Goal: Task Accomplishment & Management: Manage account settings

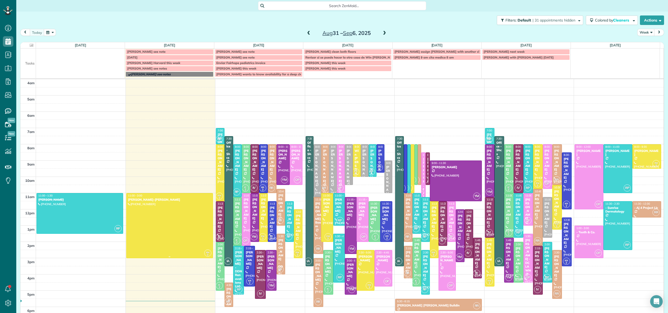
scroll to position [38, 0]
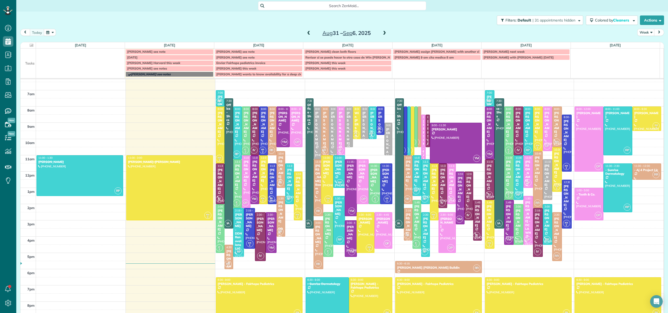
click at [149, 70] on span "Teresa Saad see notes" at bounding box center [147, 68] width 40 height 4
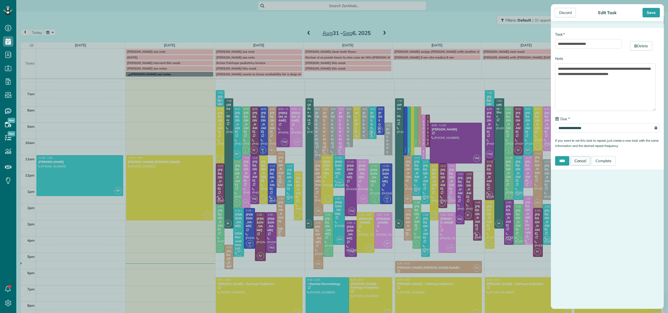
click at [582, 161] on link "Cancel" at bounding box center [580, 160] width 20 height 9
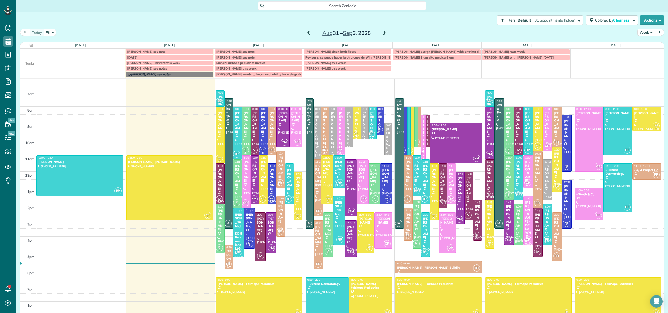
click at [269, 231] on div "[PERSON_NAME]" at bounding box center [271, 224] width 8 height 15
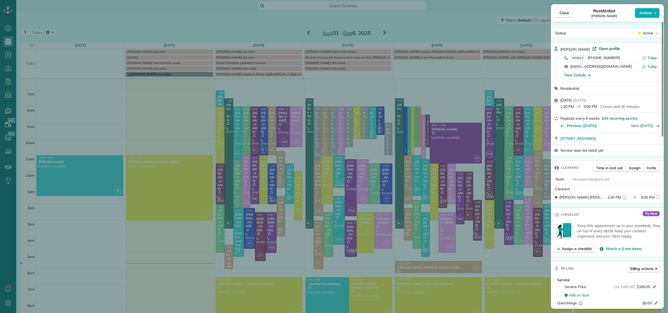
click at [601, 47] on span "Open profile" at bounding box center [608, 48] width 21 height 5
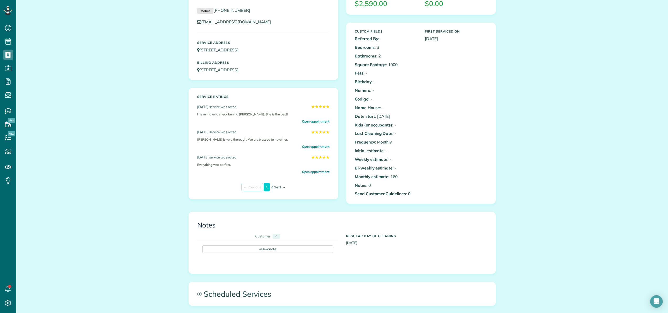
scroll to position [116, 0]
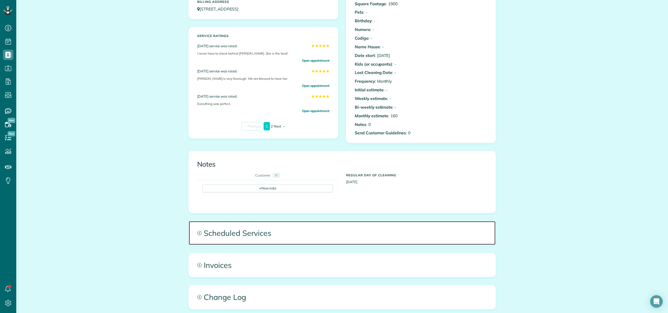
click at [242, 229] on span "Scheduled Services" at bounding box center [342, 233] width 307 height 24
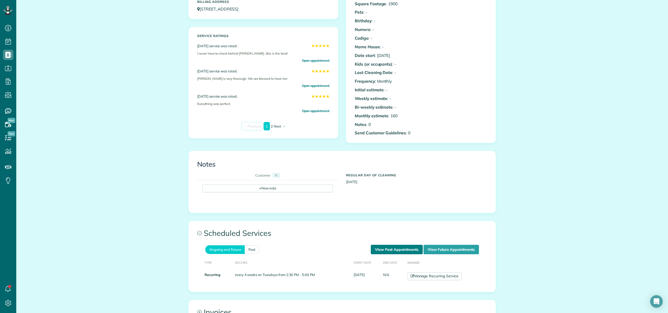
click at [387, 250] on link "View Past Appointments" at bounding box center [397, 249] width 52 height 9
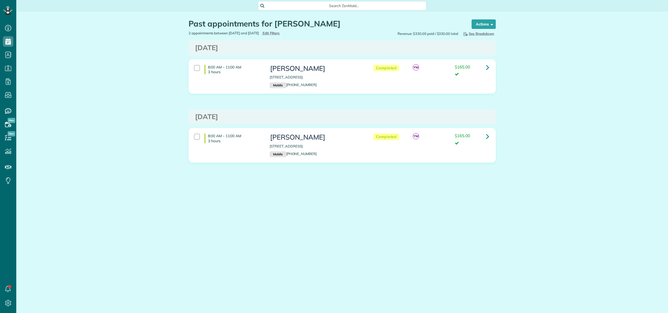
scroll to position [2, 2]
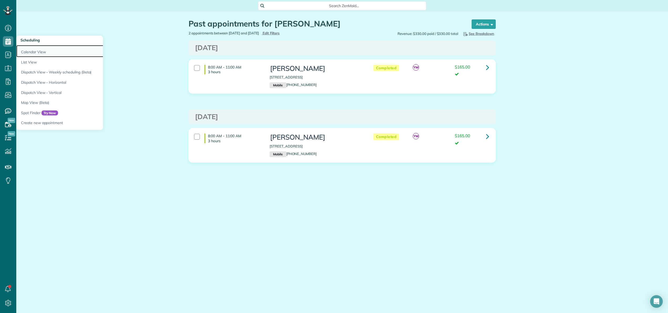
click at [28, 51] on link "Calendar View" at bounding box center [81, 51] width 131 height 12
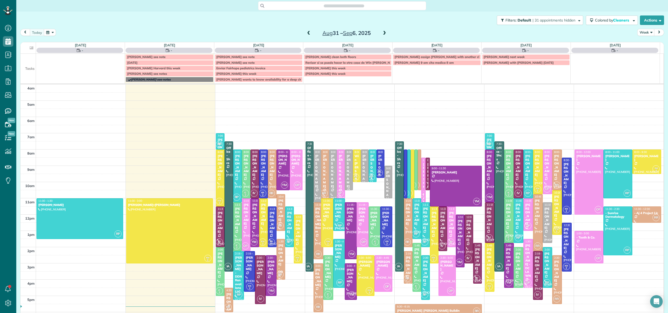
scroll to position [38, 0]
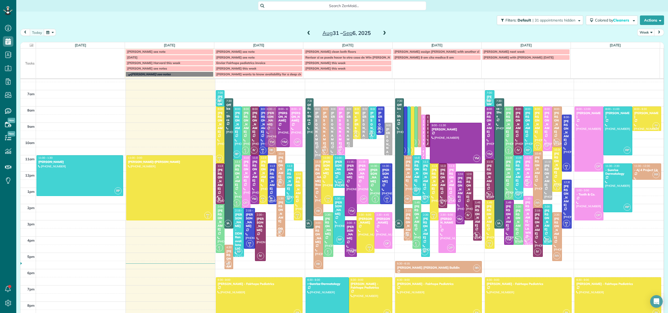
drag, startPoint x: 266, startPoint y: 237, endPoint x: 271, endPoint y: 145, distance: 92.0
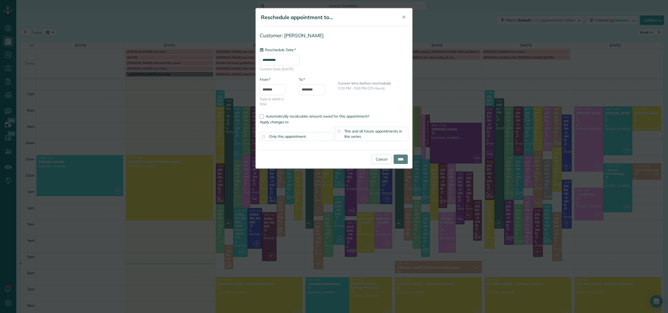
type input "**********"
click at [402, 162] on input "****" at bounding box center [400, 159] width 14 height 9
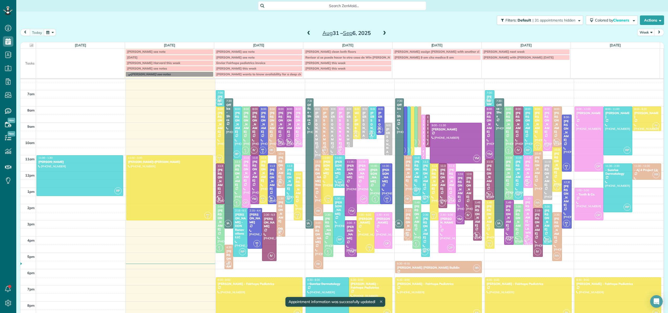
scroll to position [33, 0]
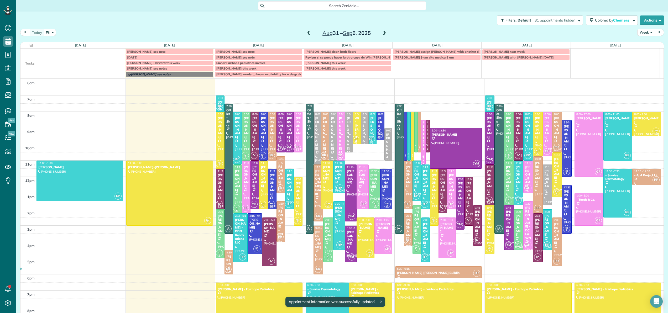
click at [252, 175] on div "[PERSON_NAME]" at bounding box center [255, 176] width 6 height 23
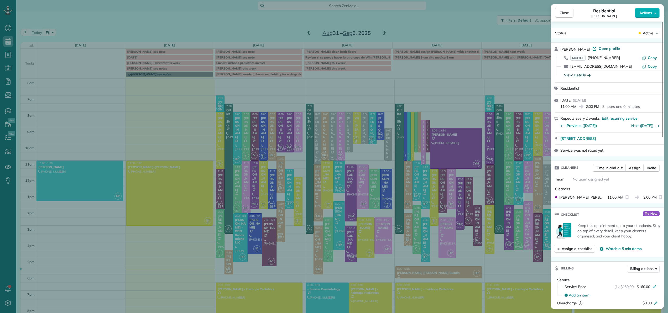
click at [581, 73] on div "View Details" at bounding box center [577, 74] width 27 height 5
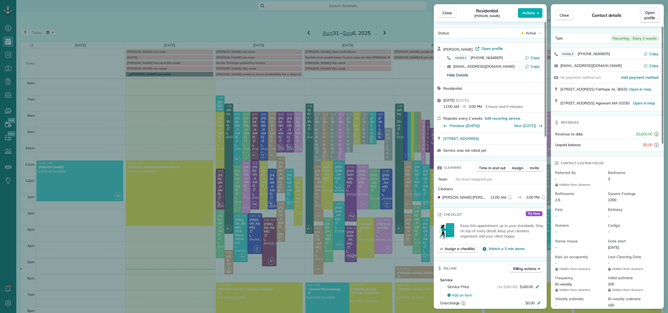
click at [652, 18] on span "Open profile" at bounding box center [649, 15] width 11 height 10
click at [444, 13] on span "Close" at bounding box center [446, 12] width 9 height 5
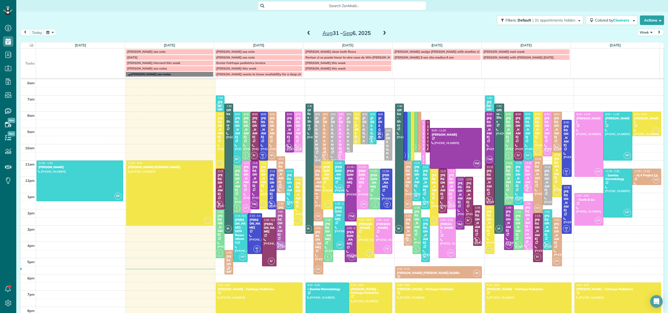
drag, startPoint x: 278, startPoint y: 136, endPoint x: 271, endPoint y: 235, distance: 98.7
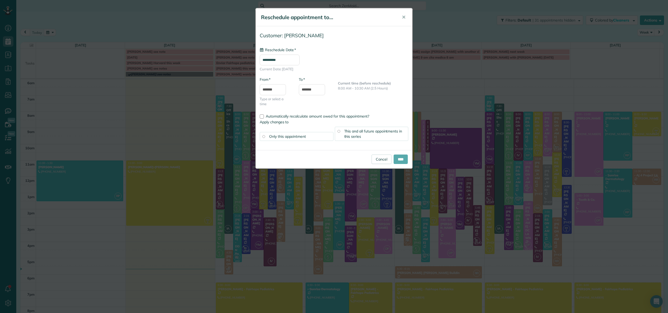
type input "**********"
click at [393, 159] on input "****" at bounding box center [400, 159] width 14 height 9
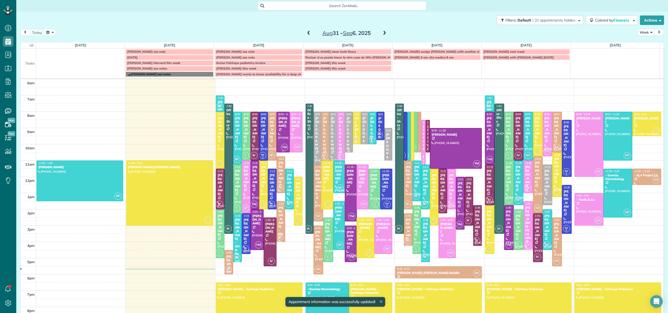
click at [280, 134] on div at bounding box center [283, 132] width 13 height 40
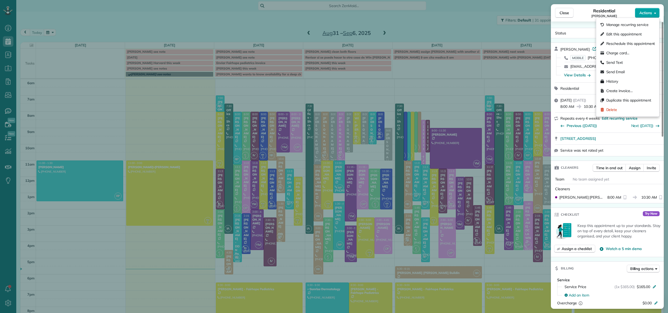
click at [648, 13] on span "Actions" at bounding box center [645, 12] width 13 height 5
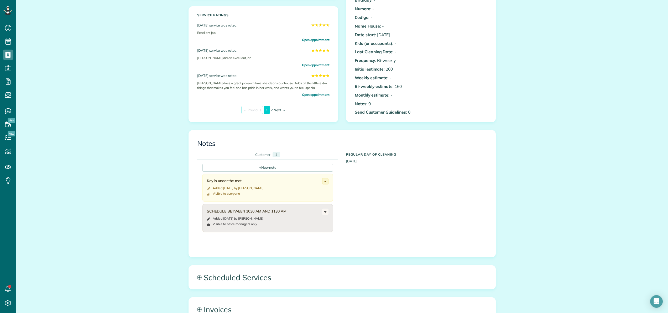
scroll to position [151, 0]
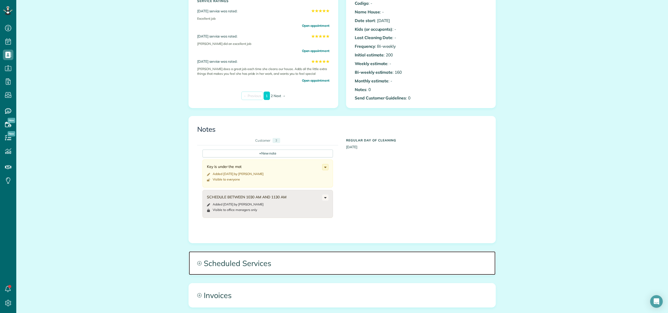
click at [254, 262] on span "Scheduled Services" at bounding box center [342, 263] width 307 height 24
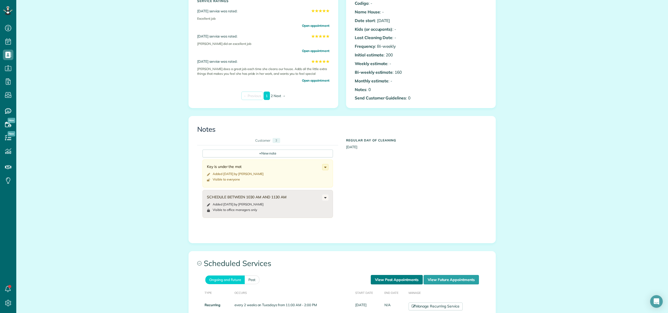
click at [388, 280] on link "View Past Appointments" at bounding box center [397, 279] width 52 height 9
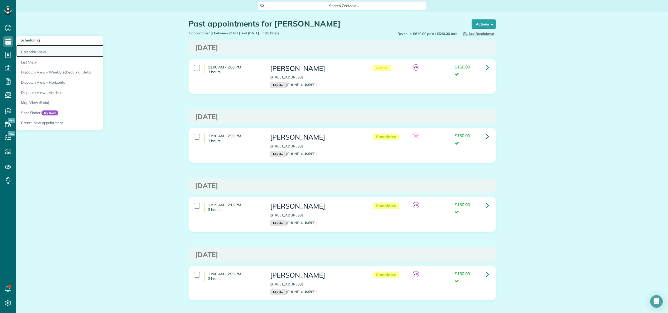
click at [22, 51] on link "Calendar View" at bounding box center [81, 51] width 131 height 12
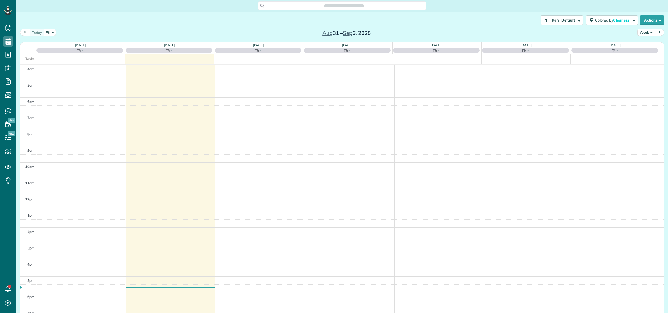
scroll to position [38, 0]
